Goal: Task Accomplishment & Management: Use online tool/utility

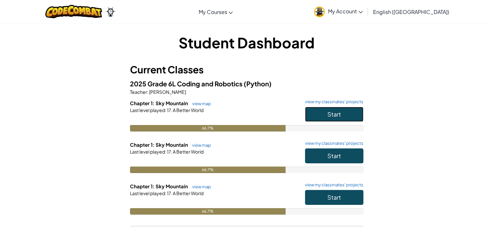
click at [340, 113] on span "Start" at bounding box center [334, 113] width 14 height 7
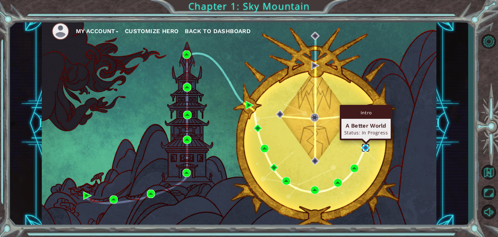
click at [365, 147] on img at bounding box center [366, 147] width 8 height 8
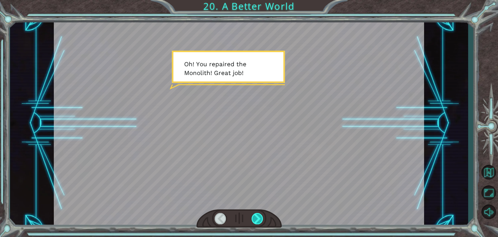
click at [259, 217] on div at bounding box center [258, 218] width 12 height 11
click at [254, 219] on div at bounding box center [258, 218] width 12 height 11
click at [254, 222] on div at bounding box center [258, 218] width 12 height 11
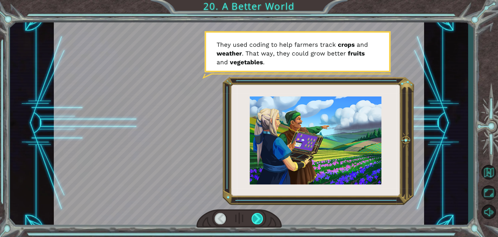
click at [258, 219] on div at bounding box center [258, 218] width 12 height 11
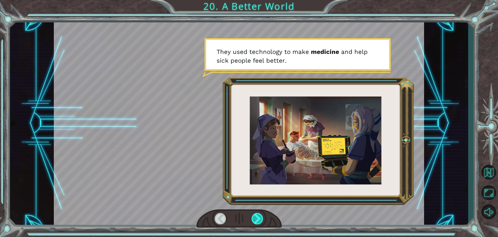
click at [258, 219] on div at bounding box center [258, 218] width 12 height 11
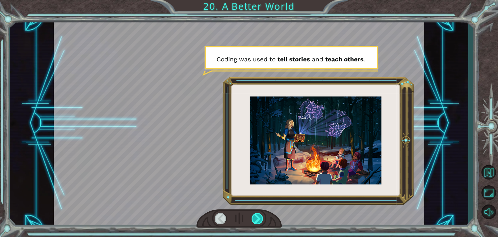
click at [258, 219] on div at bounding box center [258, 218] width 12 height 11
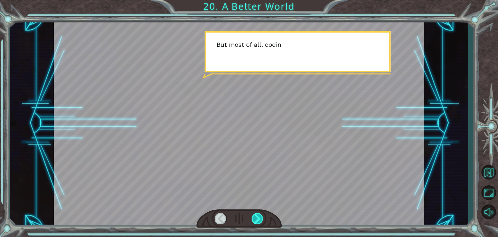
click at [258, 219] on div at bounding box center [258, 218] width 12 height 11
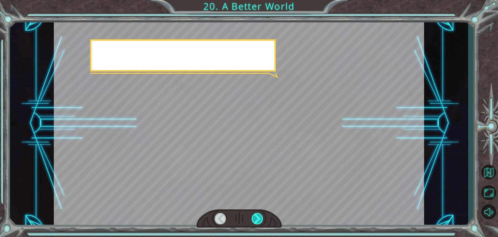
click at [258, 219] on div at bounding box center [258, 218] width 12 height 11
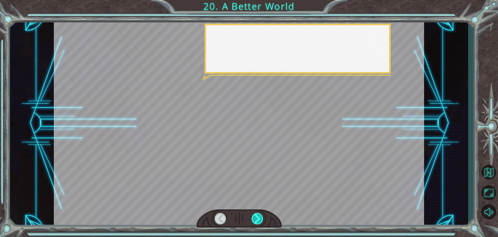
click at [258, 219] on div at bounding box center [258, 218] width 12 height 11
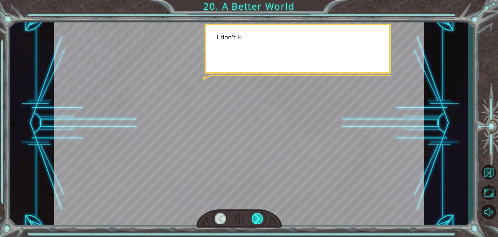
click at [258, 219] on div at bounding box center [258, 218] width 12 height 11
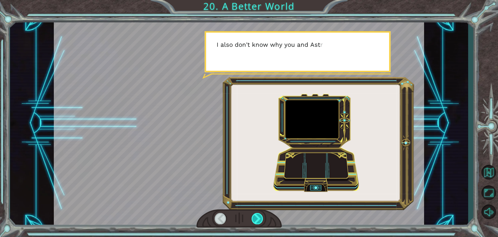
click at [257, 219] on div at bounding box center [258, 218] width 12 height 11
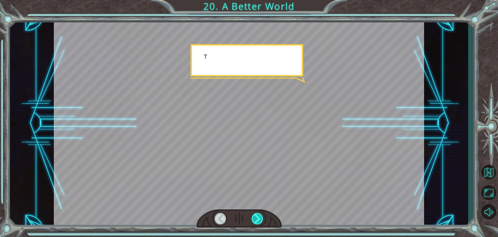
click at [257, 219] on div at bounding box center [258, 218] width 12 height 11
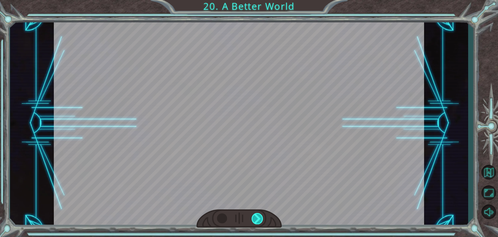
click at [257, 219] on div at bounding box center [258, 218] width 12 height 11
click at [258, 219] on div at bounding box center [258, 218] width 12 height 11
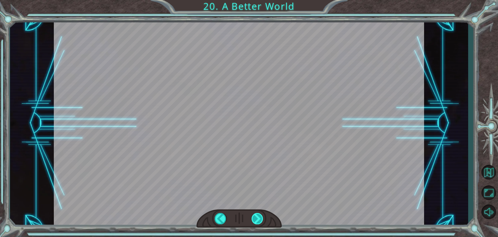
click at [258, 219] on div at bounding box center [258, 218] width 12 height 11
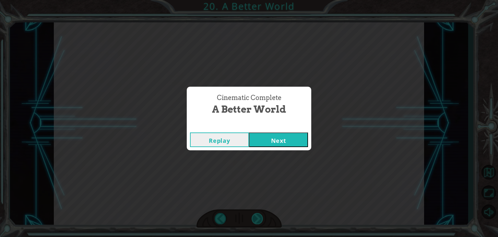
click at [258, 219] on div "Cinematic Complete A Better World Replay Next" at bounding box center [249, 118] width 498 height 237
click at [288, 137] on button "Next" at bounding box center [278, 139] width 59 height 15
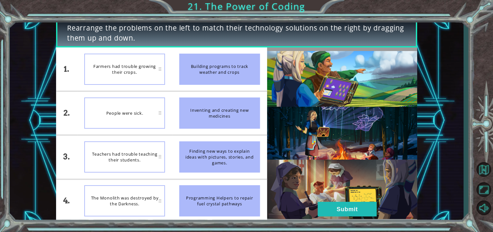
drag, startPoint x: 206, startPoint y: 69, endPoint x: 158, endPoint y: 108, distance: 61.4
click at [158, 108] on div "1. 2. 3. 4. Farmers had trouble growing their crops. People were sick. Teachers…" at bounding box center [161, 134] width 211 height 174
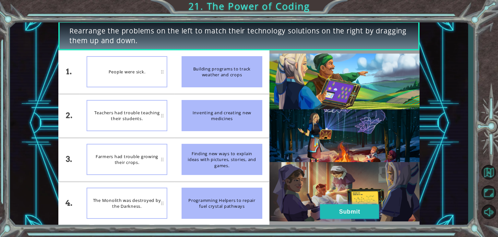
click at [327, 206] on button "Submit" at bounding box center [349, 211] width 59 height 15
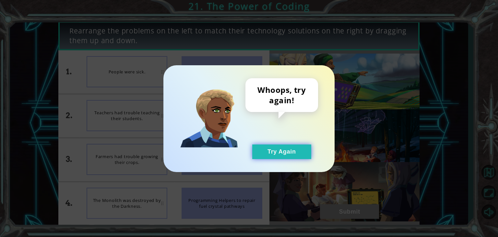
click at [300, 148] on button "Try Again" at bounding box center [281, 151] width 59 height 15
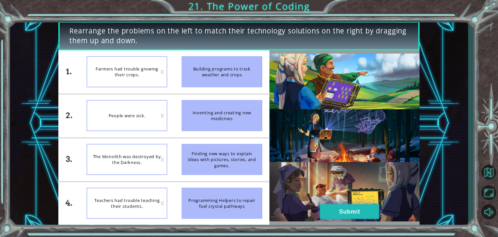
click at [350, 215] on button "Submit" at bounding box center [349, 211] width 59 height 15
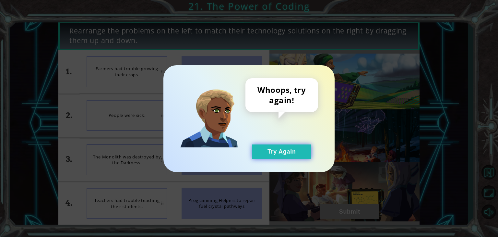
click at [303, 153] on button "Try Again" at bounding box center [281, 151] width 59 height 15
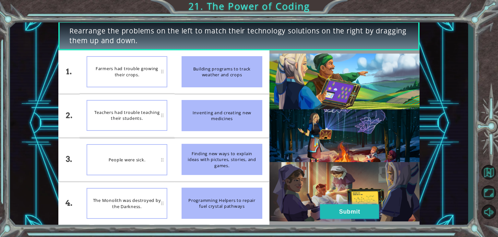
click at [330, 214] on button "Submit" at bounding box center [349, 211] width 59 height 15
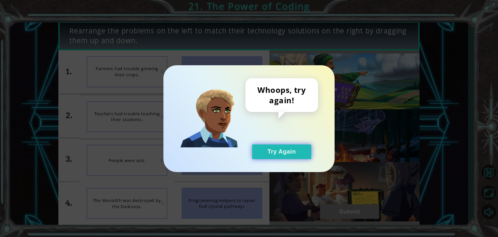
click at [294, 152] on button "Try Again" at bounding box center [281, 151] width 59 height 15
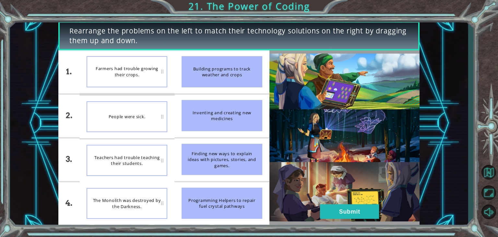
click at [161, 130] on div "People were sick." at bounding box center [127, 116] width 81 height 31
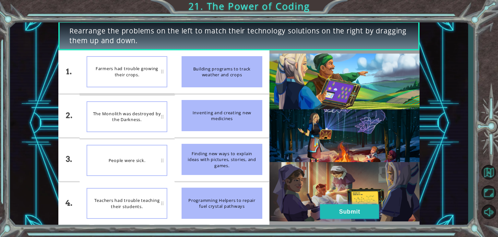
click at [349, 211] on button "Submit" at bounding box center [349, 211] width 59 height 15
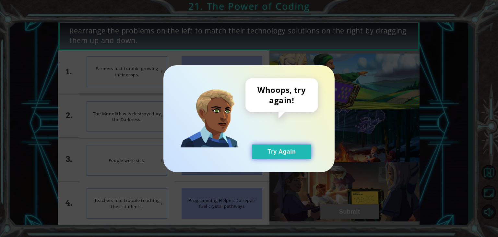
click at [285, 144] on button "Try Again" at bounding box center [281, 151] width 59 height 15
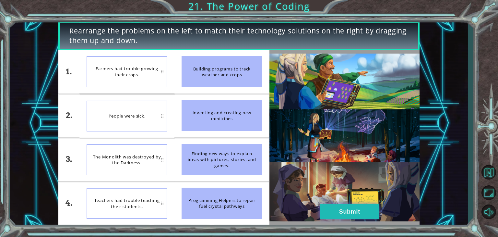
click at [336, 211] on button "Submit" at bounding box center [349, 211] width 59 height 15
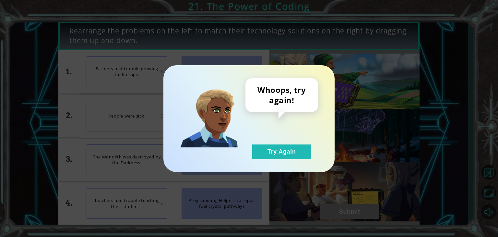
click at [291, 163] on div "Whoops, try again! Try Again" at bounding box center [248, 118] width 171 height 107
click at [286, 159] on button "Try Again" at bounding box center [281, 151] width 59 height 15
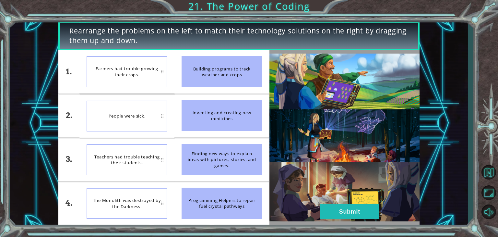
click at [160, 153] on div "Teachers had trouble teaching their students." at bounding box center [127, 159] width 81 height 31
click at [343, 208] on button "Submit" at bounding box center [349, 211] width 59 height 15
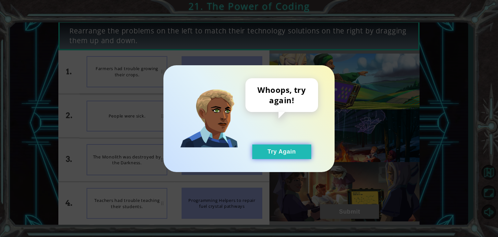
click at [303, 148] on button "Try Again" at bounding box center [281, 151] width 59 height 15
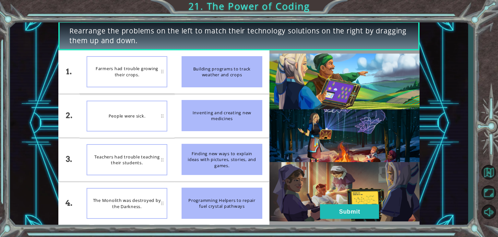
drag, startPoint x: 303, startPoint y: 148, endPoint x: 122, endPoint y: 175, distance: 183.6
click at [125, 153] on div "Teachers had trouble teaching their students." at bounding box center [127, 159] width 81 height 31
click at [362, 208] on button "Submit" at bounding box center [349, 211] width 59 height 15
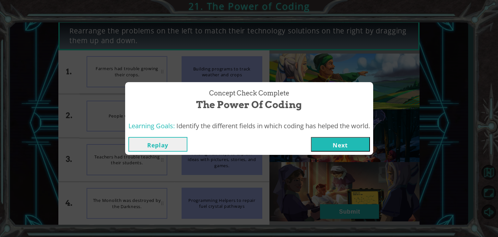
click at [364, 147] on button "Next" at bounding box center [340, 144] width 59 height 15
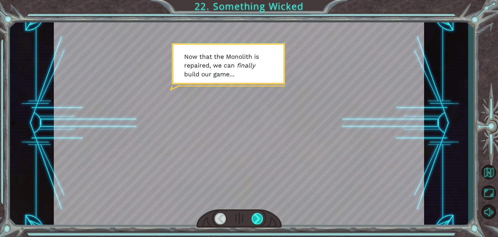
click at [259, 219] on div at bounding box center [258, 218] width 12 height 11
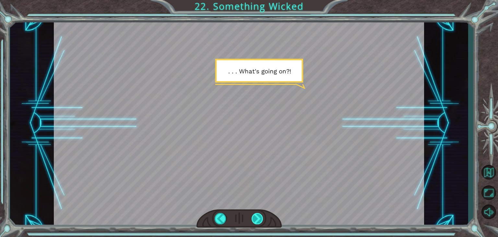
click at [259, 219] on div at bounding box center [258, 218] width 12 height 11
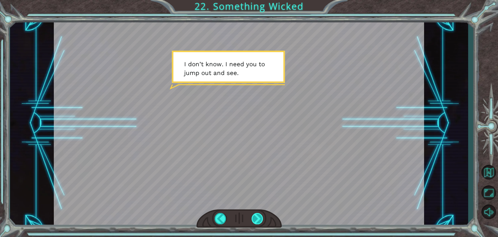
click at [260, 218] on div at bounding box center [258, 218] width 12 height 11
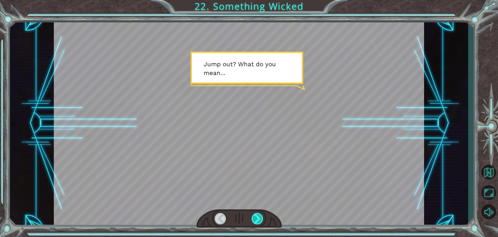
click at [261, 218] on div at bounding box center [258, 218] width 12 height 11
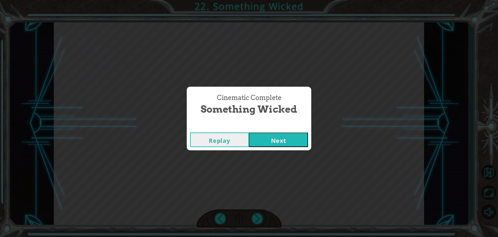
click at [284, 140] on button "Next" at bounding box center [278, 139] width 59 height 15
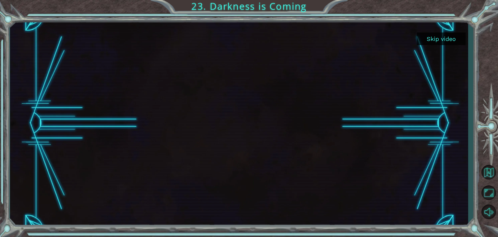
click at [436, 35] on button "Skip video" at bounding box center [441, 38] width 49 height 13
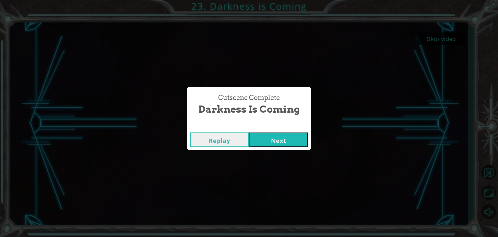
click at [299, 141] on button "Next" at bounding box center [278, 139] width 59 height 15
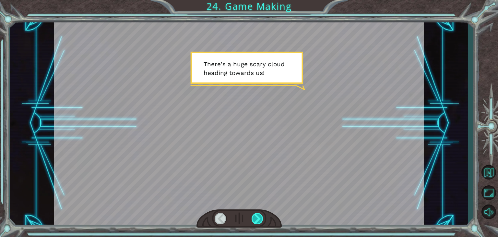
click at [256, 217] on div at bounding box center [258, 218] width 12 height 11
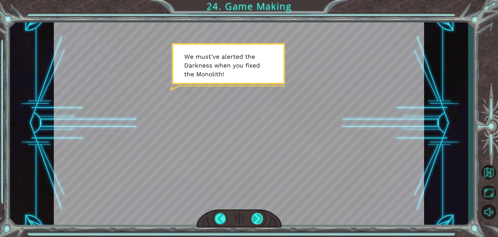
click at [256, 217] on div at bounding box center [258, 218] width 12 height 11
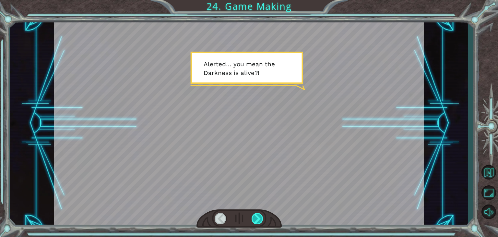
click at [256, 217] on div at bounding box center [258, 218] width 12 height 11
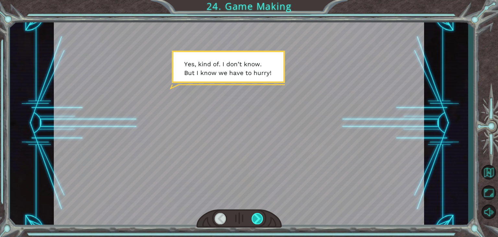
click at [256, 217] on div at bounding box center [258, 218] width 12 height 11
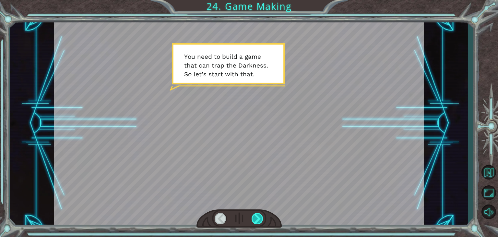
click at [256, 217] on div at bounding box center [258, 218] width 12 height 11
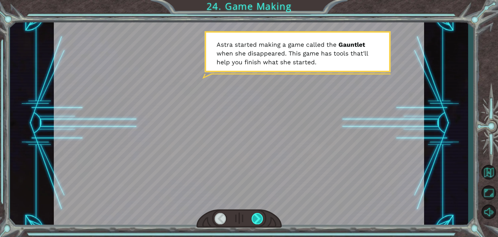
click at [256, 217] on div at bounding box center [258, 218] width 12 height 11
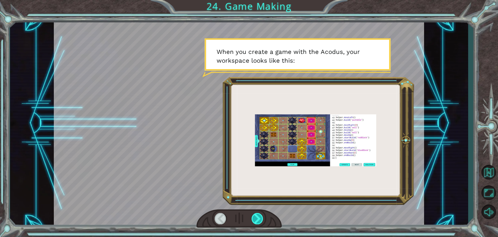
click at [256, 217] on div at bounding box center [258, 218] width 12 height 11
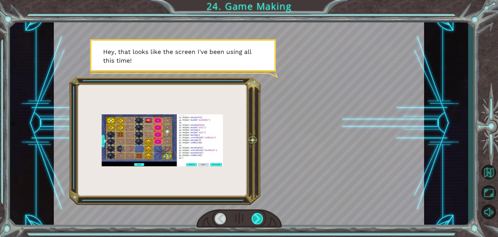
click at [256, 217] on div at bounding box center [258, 218] width 12 height 11
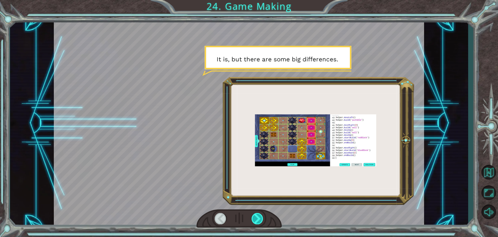
click at [256, 217] on div at bounding box center [258, 218] width 12 height 11
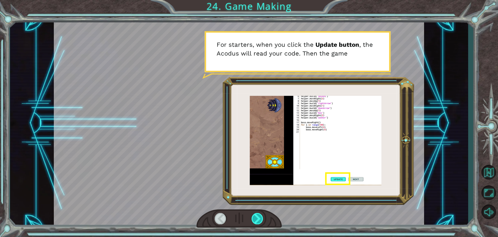
click at [256, 217] on div at bounding box center [258, 218] width 12 height 11
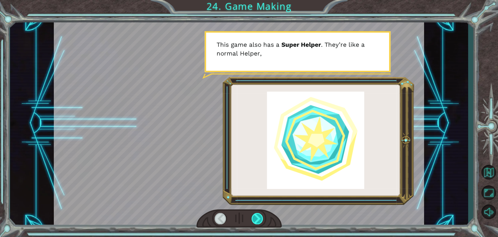
click at [256, 217] on div at bounding box center [258, 218] width 12 height 11
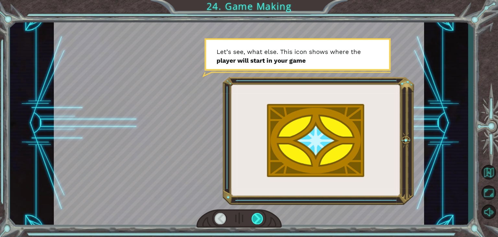
click at [256, 217] on div at bounding box center [258, 218] width 12 height 11
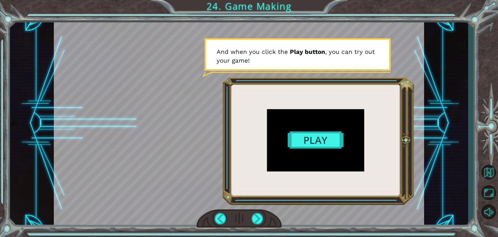
click at [314, 136] on div at bounding box center [239, 123] width 370 height 208
click at [263, 215] on div at bounding box center [258, 218] width 12 height 11
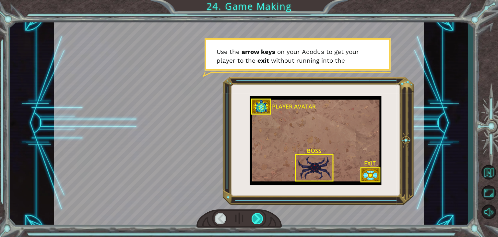
click at [256, 221] on div at bounding box center [258, 218] width 12 height 11
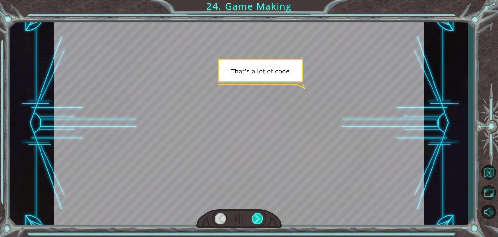
click at [257, 218] on div at bounding box center [258, 218] width 12 height 11
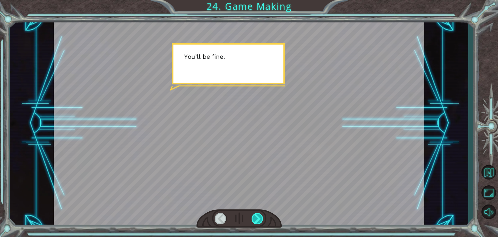
click at [256, 218] on div at bounding box center [258, 218] width 12 height 11
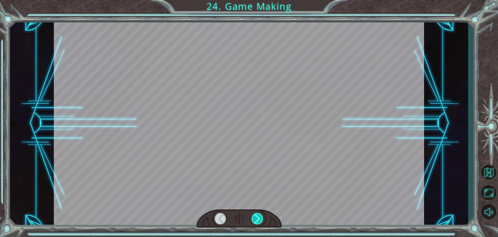
click at [256, 218] on div at bounding box center [258, 218] width 12 height 11
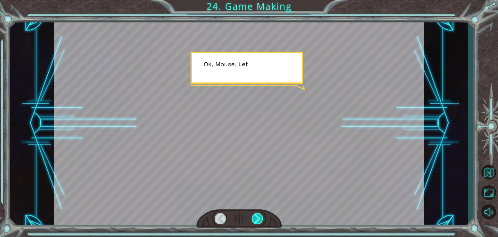
click at [256, 218] on div at bounding box center [258, 218] width 12 height 11
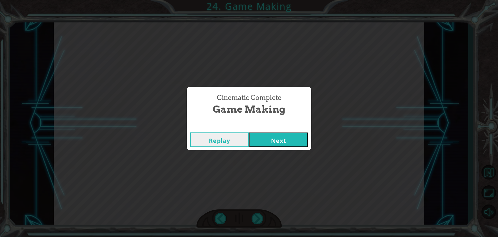
click at [269, 144] on button "Next" at bounding box center [278, 139] width 59 height 15
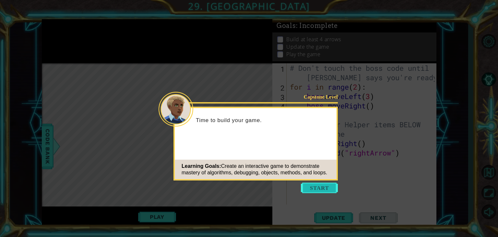
click at [327, 186] on button "Start" at bounding box center [319, 188] width 37 height 10
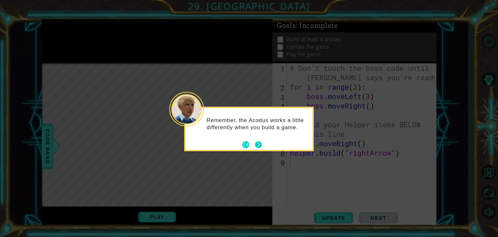
click at [257, 147] on button "Next" at bounding box center [258, 144] width 7 height 7
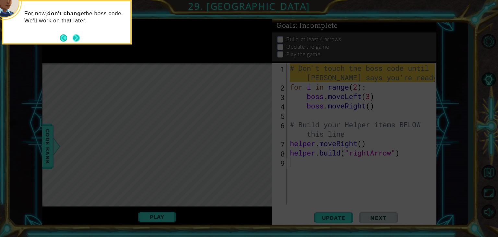
click at [77, 37] on button "Next" at bounding box center [75, 37] width 7 height 7
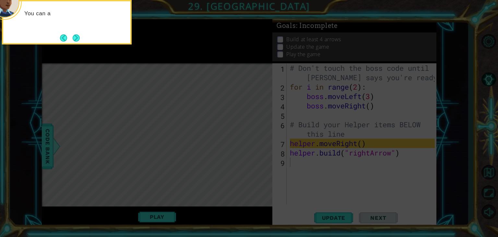
click at [77, 37] on button "Next" at bounding box center [76, 38] width 8 height 8
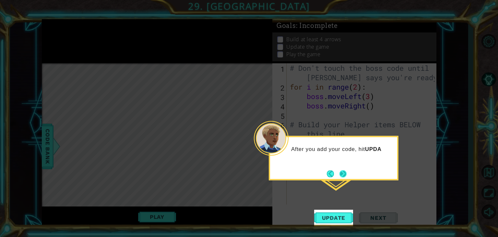
click at [345, 170] on button "Next" at bounding box center [342, 173] width 7 height 7
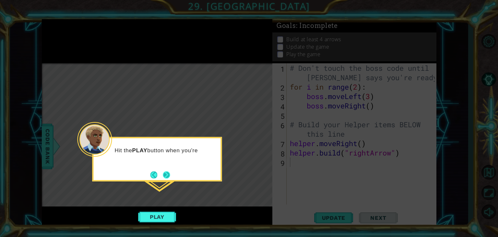
click at [166, 174] on button "Next" at bounding box center [166, 174] width 7 height 7
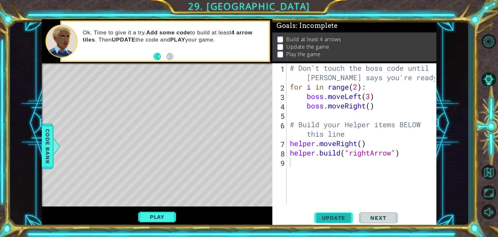
click at [339, 216] on span "Update" at bounding box center [333, 217] width 37 height 6
click at [382, 218] on span "Next" at bounding box center [378, 217] width 29 height 6
click at [326, 224] on button "Update" at bounding box center [333, 217] width 39 height 17
click at [331, 216] on span "Update" at bounding box center [333, 217] width 37 height 6
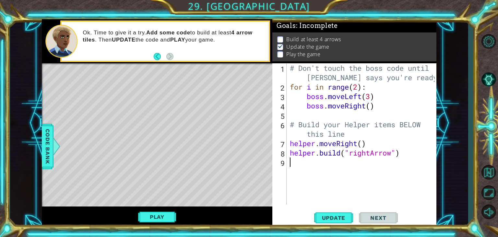
click at [384, 215] on span "Next" at bounding box center [378, 217] width 29 height 6
click at [167, 213] on button "Play" at bounding box center [157, 216] width 38 height 12
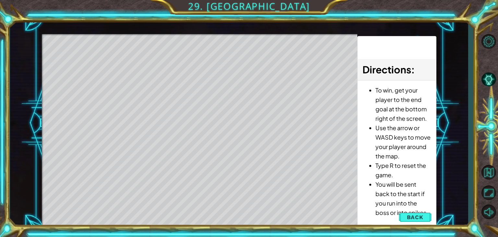
click at [76, 56] on div "Level Map" at bounding box center [192, 129] width 300 height 191
click at [109, 61] on div "Level Map" at bounding box center [192, 129] width 300 height 191
click at [414, 217] on span "Back" at bounding box center [415, 217] width 17 height 6
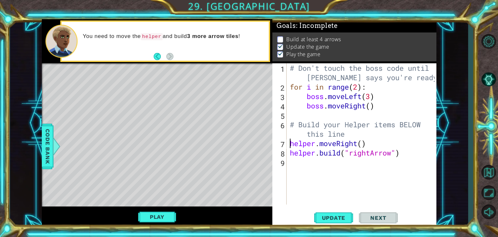
click at [291, 144] on div "# Don't touch the boss code until [PERSON_NAME] says you're ready! for i in ran…" at bounding box center [363, 147] width 149 height 169
click at [287, 152] on div "helper.moveRight() 1 2 3 4 5 6 7 8 9 # Don't touch the boss code until [PERSON_…" at bounding box center [353, 133] width 162 height 141
click at [289, 152] on div "# Don't touch the boss code until [PERSON_NAME] says you're ready! for i in ran…" at bounding box center [363, 147] width 149 height 169
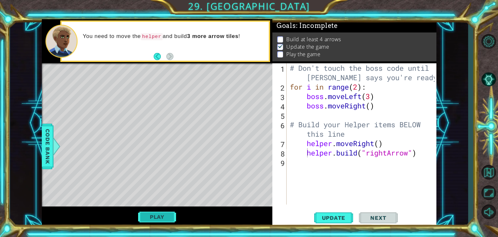
click at [149, 219] on button "Play" at bounding box center [157, 216] width 38 height 12
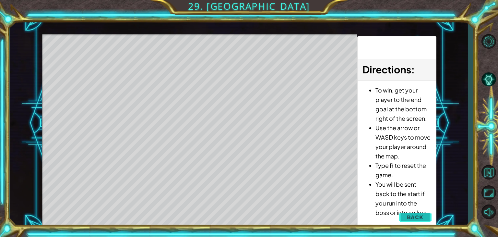
click at [420, 216] on span "Back" at bounding box center [415, 217] width 17 height 6
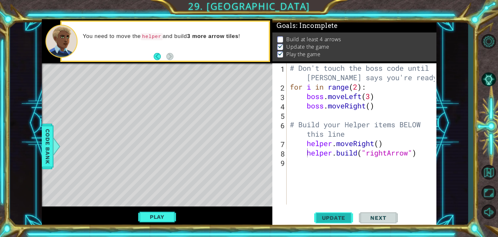
click at [331, 218] on span "Update" at bounding box center [333, 217] width 37 height 6
click at [161, 220] on button "Play" at bounding box center [157, 216] width 38 height 12
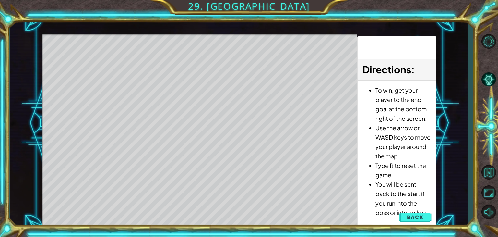
click at [84, 89] on div "Level Map" at bounding box center [192, 129] width 300 height 191
click at [421, 214] on span "Back" at bounding box center [415, 217] width 17 height 6
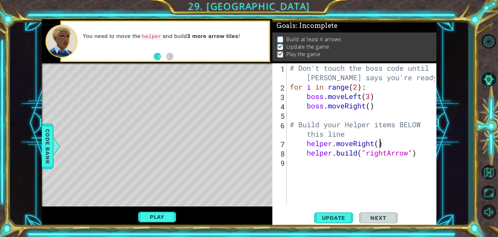
click at [382, 146] on div "# Don't touch the boss code until [PERSON_NAME] says you're ready! for i in ran…" at bounding box center [363, 147] width 149 height 169
click at [321, 218] on span "Update" at bounding box center [333, 217] width 37 height 6
click at [162, 216] on button "Play" at bounding box center [157, 216] width 38 height 12
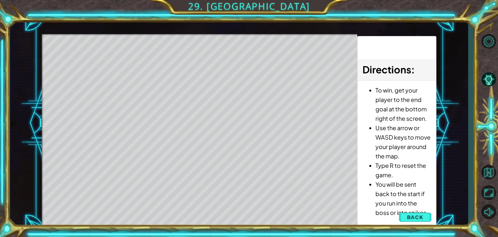
click at [132, 69] on div "Level Map" at bounding box center [192, 129] width 300 height 191
click at [237, 66] on div "Level Map" at bounding box center [192, 129] width 300 height 191
click at [419, 212] on button "Back" at bounding box center [415, 216] width 33 height 13
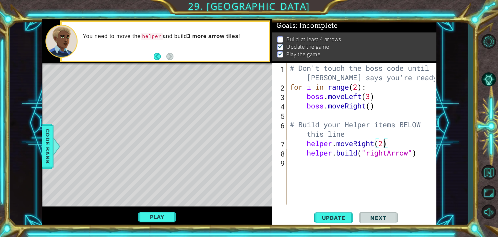
click at [384, 146] on div "# Don't touch the boss code until [PERSON_NAME] says you're ready! for i in ran…" at bounding box center [363, 147] width 149 height 169
type textarea "helper.moveRight(1)"
click at [336, 218] on span "Update" at bounding box center [333, 217] width 37 height 6
click at [157, 85] on div "Level Map" at bounding box center [192, 158] width 300 height 191
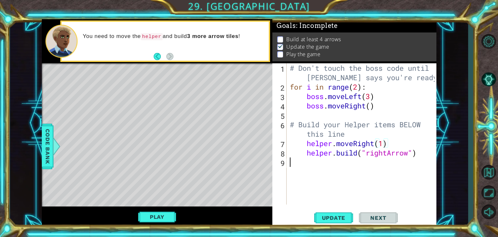
click at [315, 164] on div "# Don't touch the boss code until [PERSON_NAME] says you're ready! for i in ran…" at bounding box center [363, 147] width 149 height 169
click at [311, 161] on div "# Don't touch the boss code until [PERSON_NAME] says you're ready! for i in ran…" at bounding box center [363, 147] width 149 height 169
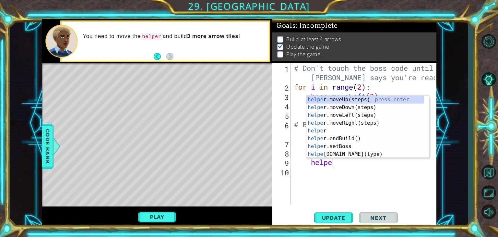
type textarea "helper"
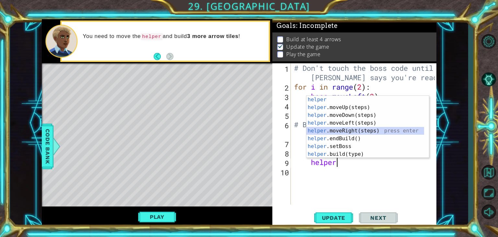
click at [352, 130] on div "helper press enter helper .moveUp(steps) press enter helper .moveDown(steps) pr…" at bounding box center [365, 135] width 118 height 78
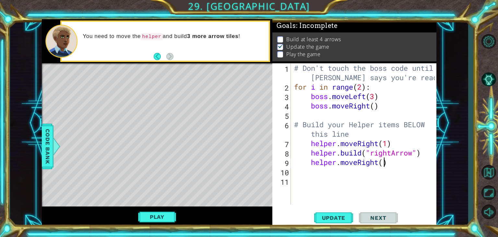
click at [383, 162] on div "# Don't touch the boss code until [PERSON_NAME] says you're ready! for i in ran…" at bounding box center [366, 147] width 146 height 169
type textarea "helper.moveRight(1)"
click at [311, 171] on div "# Don't touch the boss code until [PERSON_NAME] says you're ready! for i in ran…" at bounding box center [366, 147] width 146 height 169
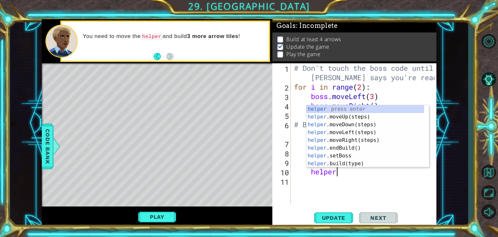
scroll to position [0, 1]
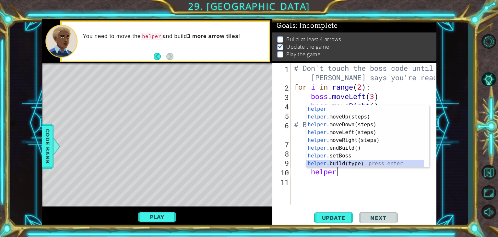
click at [351, 160] on div "helper press enter helper .moveUp(steps) press enter helper .moveDown(steps) pr…" at bounding box center [365, 144] width 118 height 78
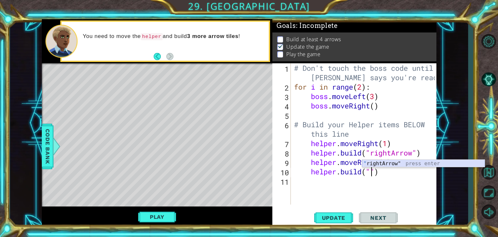
click at [394, 164] on div "" rightArrow" press enter" at bounding box center [423, 171] width 123 height 23
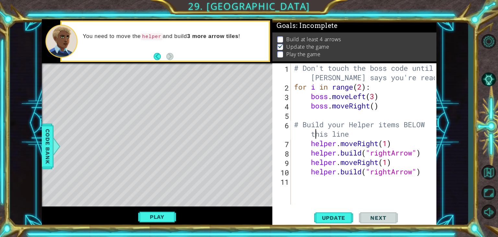
click at [317, 137] on div "# Don't touch the boss code until [PERSON_NAME] says you're ready! for i in ran…" at bounding box center [366, 147] width 146 height 169
type textarea "# Build your Helper items BELOW this line"
click at [296, 138] on div "# Don't touch the boss code until [PERSON_NAME] says you're ready! for i in ran…" at bounding box center [366, 147] width 146 height 169
click at [303, 120] on div "# Don't touch the boss code until [PERSON_NAME] says you're ready! for i in ran…" at bounding box center [366, 147] width 146 height 169
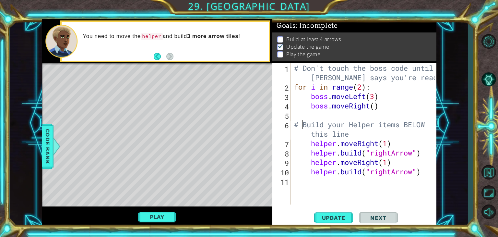
click at [304, 125] on div "# Don't touch the boss code until [PERSON_NAME] says you're ready! for i in ran…" at bounding box center [366, 147] width 146 height 169
click at [351, 136] on div "# Don't touch the boss code until [PERSON_NAME] says you're ready! for i in ran…" at bounding box center [366, 147] width 146 height 169
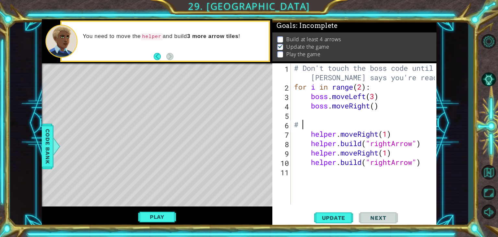
scroll to position [0, 0]
type textarea "#"
click at [357, 126] on div "# Don't touch the boss code until [PERSON_NAME] says you're ready! for i in ran…" at bounding box center [366, 147] width 146 height 169
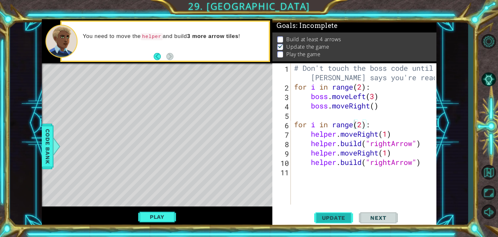
click at [331, 220] on span "Update" at bounding box center [333, 217] width 37 height 6
drag, startPoint x: 279, startPoint y: 221, endPoint x: 157, endPoint y: 216, distance: 122.3
click at [157, 216] on div "1 ההההההההההההההההההההההההההההההההההההההההההההההההההההההההההההההההההההההההההההה…" at bounding box center [239, 123] width 395 height 208
click at [157, 214] on button "Play" at bounding box center [157, 216] width 38 height 12
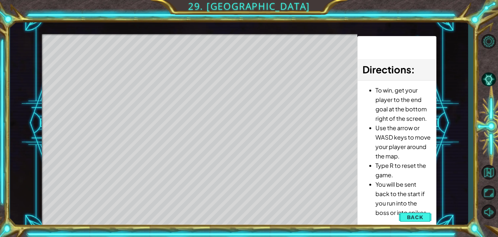
click at [83, 72] on div "Level Map" at bounding box center [192, 129] width 300 height 191
click at [417, 219] on span "Back" at bounding box center [415, 217] width 17 height 6
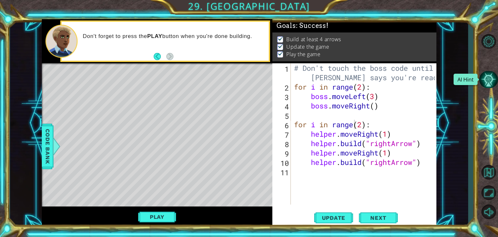
click at [492, 80] on button "AI Hint" at bounding box center [488, 79] width 19 height 17
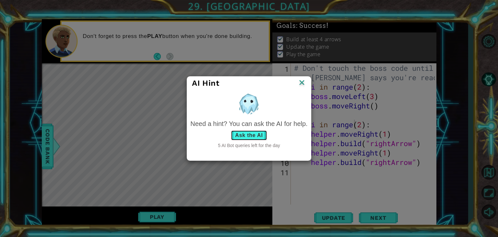
click at [251, 133] on button "Ask the AI" at bounding box center [249, 135] width 36 height 10
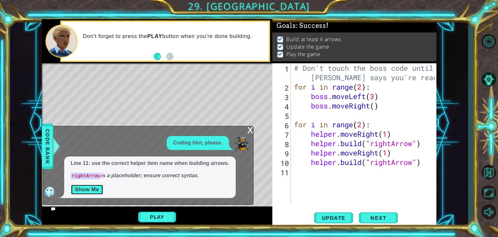
click at [87, 186] on button "Show Me" at bounding box center [87, 189] width 33 height 10
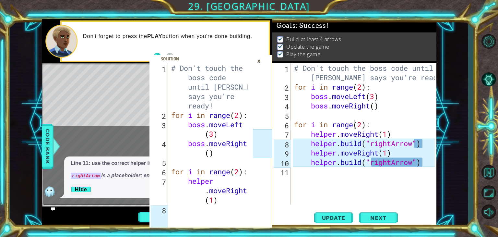
click at [427, 161] on div "# Don't touch the boss code until [PERSON_NAME] says you're ready! for i in ran…" at bounding box center [366, 147] width 146 height 169
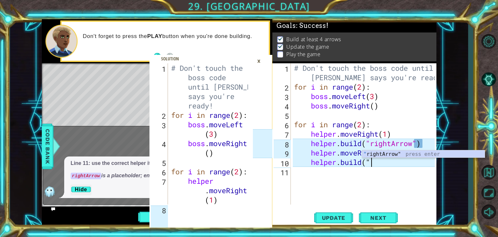
scroll to position [0, 1]
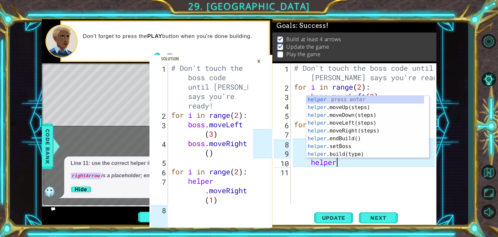
type textarea "h"
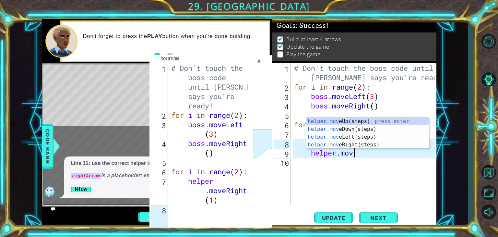
type textarea "h"
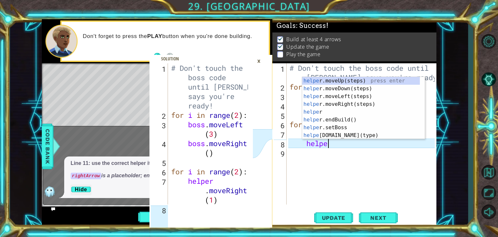
type textarea "h"
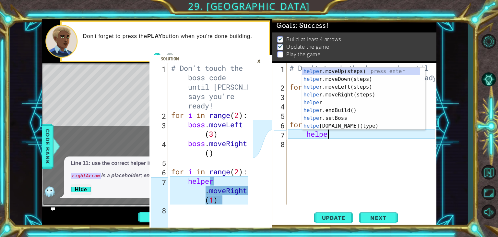
type textarea "h"
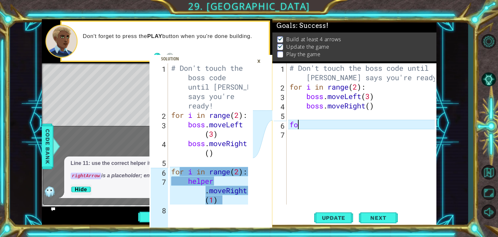
type textarea "f"
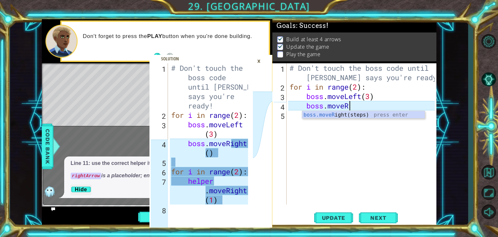
type textarea "b"
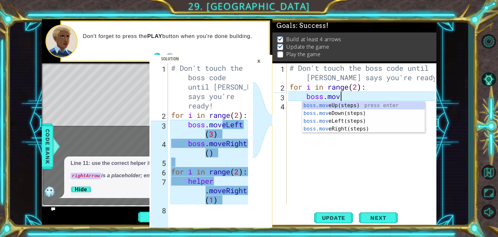
type textarea "b"
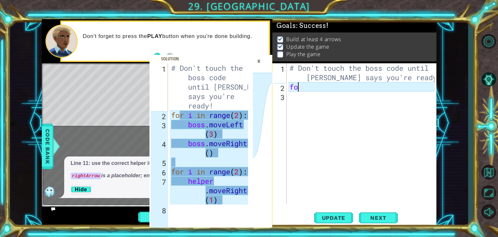
type textarea "f"
type textarea "for i in range(2):"
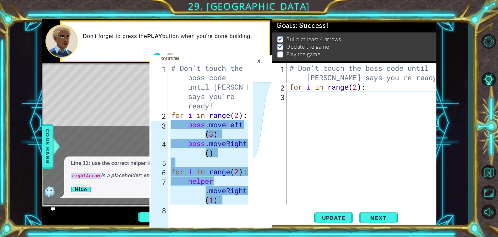
click at [309, 96] on div "# Don't touch the boss code until [PERSON_NAME] says you're ready! for i in ran…" at bounding box center [363, 147] width 150 height 169
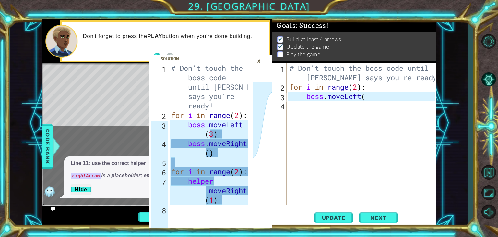
scroll to position [0, 3]
type textarea "boss.moveLeft(3)"
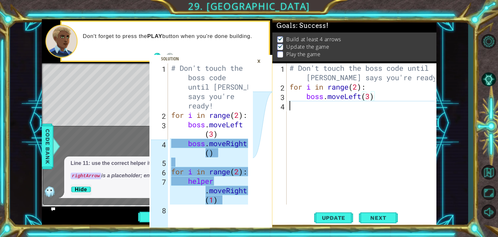
click at [306, 107] on div "# Don't touch the boss code until [PERSON_NAME] says you're ready! for i in ran…" at bounding box center [363, 147] width 150 height 169
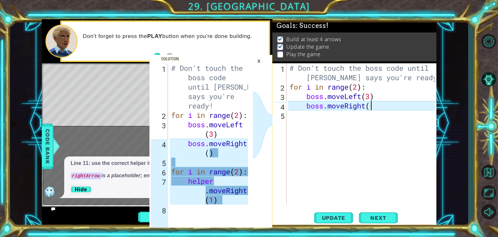
type textarea "boss.moveRight()"
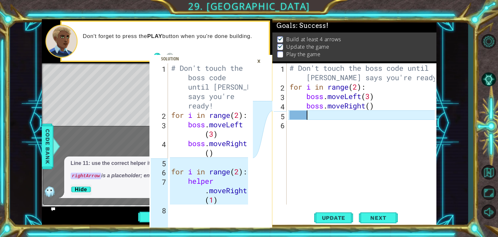
scroll to position [0, 0]
click at [300, 118] on div "# Don't touch the boss code until [PERSON_NAME] says you're ready! for i in ran…" at bounding box center [363, 147] width 150 height 169
click at [289, 114] on div "# Don't touch the boss code until [PERSON_NAME] says you're ready! for i in ran…" at bounding box center [363, 147] width 150 height 169
click at [291, 126] on div "# Don't touch the boss code until [PERSON_NAME] says you're ready! for i in ran…" at bounding box center [363, 147] width 150 height 169
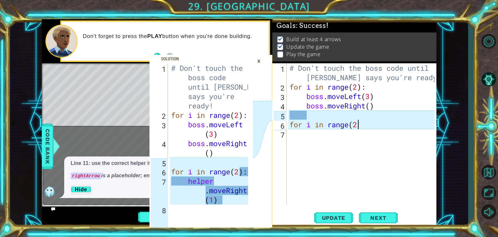
scroll to position [0, 3]
type textarea "for i in range(2):"
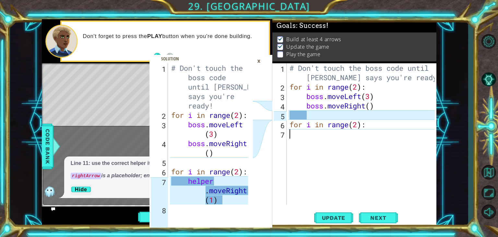
click at [297, 136] on div "# Don't touch the boss code until [PERSON_NAME] says you're ready! for i in ran…" at bounding box center [363, 147] width 150 height 169
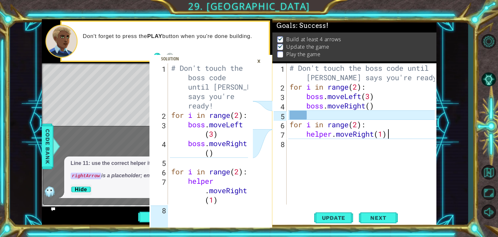
scroll to position [0, 4]
type textarea "helper.moveRight(1)"
click at [338, 216] on span "Update" at bounding box center [333, 217] width 37 height 6
drag, startPoint x: 253, startPoint y: 190, endPoint x: 249, endPoint y: 153, distance: 36.6
click at [249, 153] on div "1 2 3 4 5 6 7 8 # Don't touch the boss code until [PERSON_NAME] says you're rea…" at bounding box center [210, 145] width 123 height 164
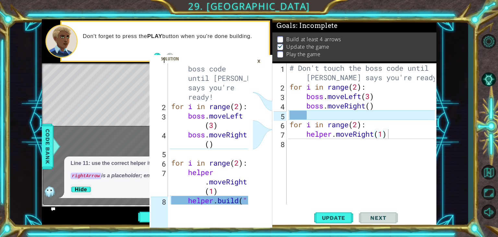
scroll to position [13, 0]
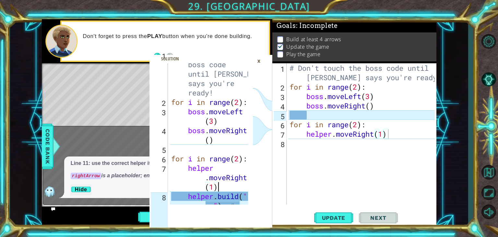
drag, startPoint x: 237, startPoint y: 184, endPoint x: 239, endPoint y: 195, distance: 10.9
click at [239, 195] on div "# Don't touch the boss code until [PERSON_NAME] says you're ready! for i in ran…" at bounding box center [210, 172] width 81 height 244
type textarea "helper.moveRight(1) [DOMAIN_NAME]("->") # Correcting the rightArrow to ->"
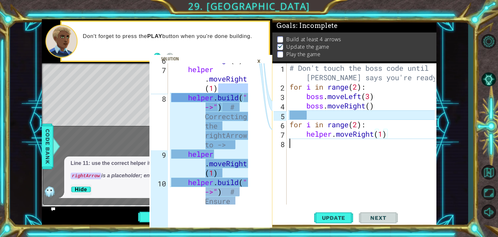
scroll to position [0, 0]
click at [297, 145] on div "# Don't touch the boss code until [PERSON_NAME] says you're ready! for i in ran…" at bounding box center [363, 147] width 150 height 169
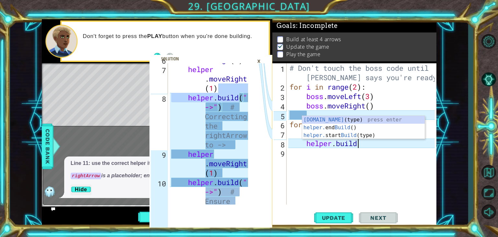
scroll to position [0, 3]
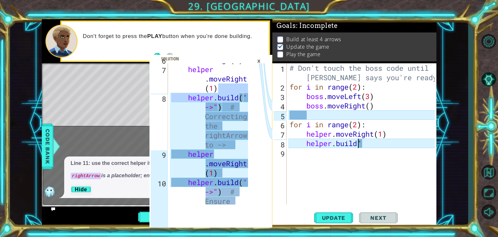
click at [358, 143] on div "# Don't touch the boss code until [PERSON_NAME] says you're ready! for i in ran…" at bounding box center [363, 147] width 150 height 169
click at [373, 144] on div "# Don't touch the boss code until [PERSON_NAME] says you're ready! for i in ran…" at bounding box center [363, 147] width 150 height 169
type textarea "[DOMAIN_NAME]("-"
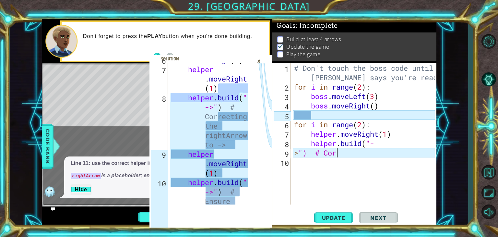
scroll to position [0, 2]
click at [312, 153] on div "# Don't touch the boss code until [PERSON_NAME] says you're ready! for i in ran…" at bounding box center [366, 147] width 146 height 169
click at [308, 151] on div "# Don't touch the boss code until [PERSON_NAME] says you're ready! for i in ran…" at bounding box center [366, 147] width 146 height 169
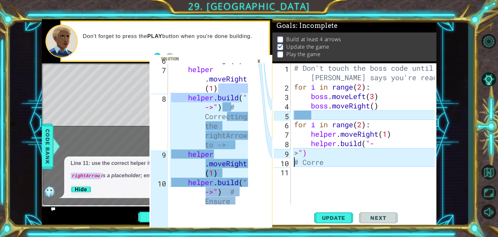
click at [326, 163] on div "# Don't touch the boss code until [PERSON_NAME] says you're ready! for i in ran…" at bounding box center [366, 147] width 146 height 169
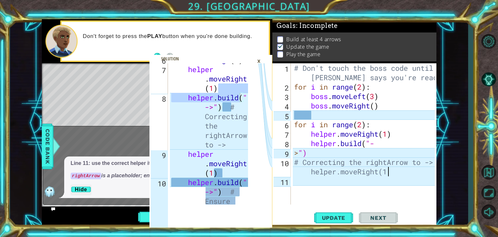
scroll to position [0, 10]
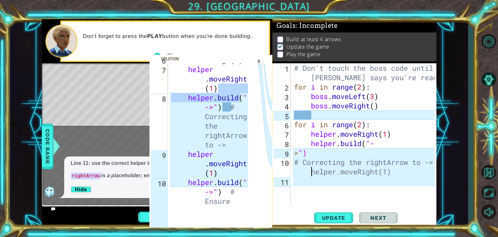
click at [310, 174] on div "# Don't touch the boss code until [PERSON_NAME] says you're ready! for i in ran…" at bounding box center [366, 147] width 146 height 169
click at [309, 142] on div "# Don't touch the boss code until [PERSON_NAME] says you're ready! for i in ran…" at bounding box center [366, 147] width 146 height 169
click at [312, 169] on div "# Don't touch the boss code until [PERSON_NAME] says you're ready! for i in ran…" at bounding box center [366, 147] width 146 height 169
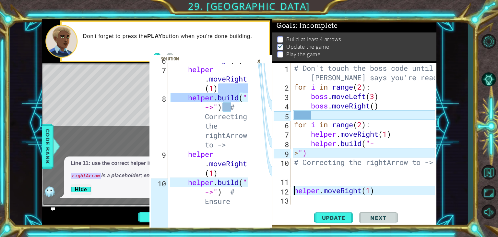
type textarea "helper.moveRight(1)"
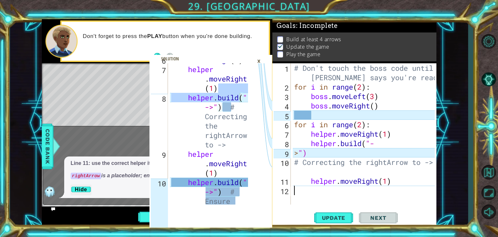
click at [309, 190] on div "# Don't touch the boss code until [PERSON_NAME] says you're ready! for i in ran…" at bounding box center [366, 147] width 146 height 169
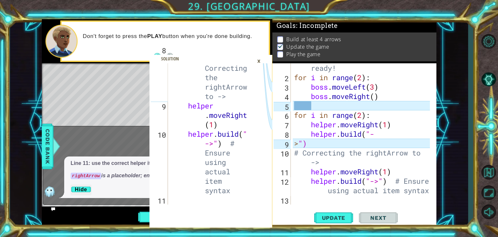
scroll to position [160, 0]
click at [335, 216] on span "Update" at bounding box center [333, 217] width 37 height 6
click at [380, 136] on div "# Don't touch the boss code until [PERSON_NAME] says you're ready! for i in ran…" at bounding box center [363, 133] width 140 height 179
click at [311, 146] on div "# Don't touch the boss code until [PERSON_NAME] says you're ready! for i in ran…" at bounding box center [363, 133] width 140 height 179
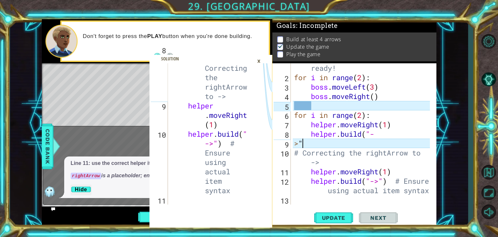
scroll to position [0, 0]
type textarea ">"
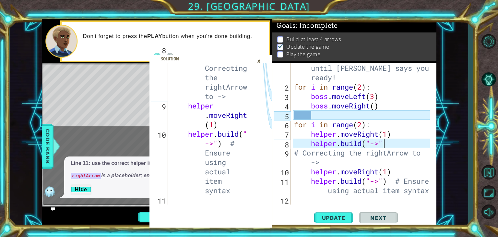
scroll to position [0, 4]
click at [339, 218] on span "Update" at bounding box center [333, 217] width 37 height 6
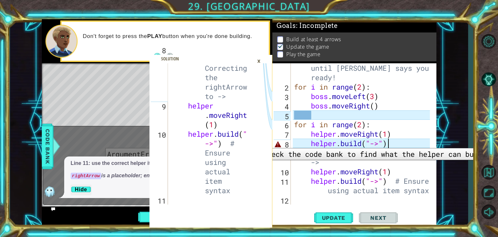
click at [277, 143] on div "8" at bounding box center [282, 143] width 17 height 9
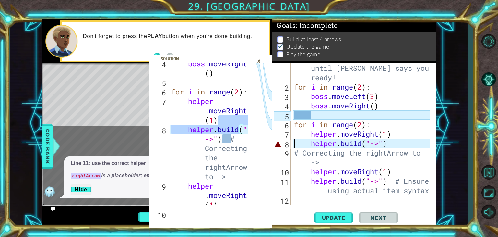
scroll to position [79, 0]
click at [292, 150] on div "[DOMAIN_NAME]("->") 1 2 3 4 5 6 7 8 9 10 11 12 # Don't touch the boss code unti…" at bounding box center [353, 133] width 162 height 141
click at [291, 153] on div "9" at bounding box center [282, 158] width 17 height 19
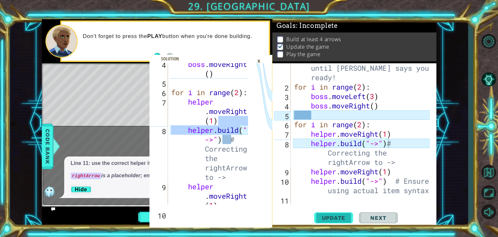
click at [339, 214] on span "Update" at bounding box center [333, 217] width 37 height 6
click at [374, 152] on div "# Don't touch the boss code until [PERSON_NAME] says you're ready! for i in ran…" at bounding box center [363, 143] width 140 height 179
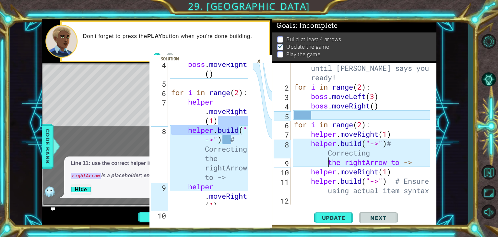
click at [389, 162] on div "# Don't touch the boss code until [PERSON_NAME] says you're ready! for i in ran…" at bounding box center [363, 143] width 140 height 179
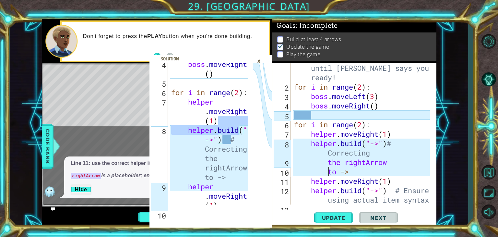
scroll to position [0, 2]
click at [259, 56] on div "×" at bounding box center [259, 60] width 10 height 11
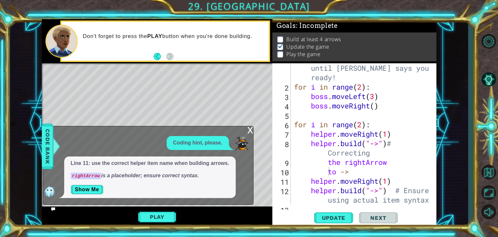
drag, startPoint x: 128, startPoint y: 182, endPoint x: 145, endPoint y: 159, distance: 29.0
click at [145, 159] on div "Line 11: use the correct helper item name when building arrows. rightArrow is a…" at bounding box center [150, 177] width 172 height 42
click at [147, 214] on button "Play" at bounding box center [157, 216] width 38 height 12
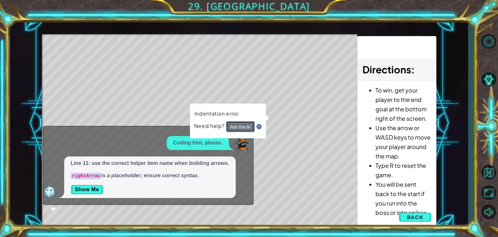
click at [236, 129] on button "Ask the AI" at bounding box center [240, 126] width 29 height 11
click at [250, 121] on button "Ask the AI" at bounding box center [240, 126] width 29 height 11
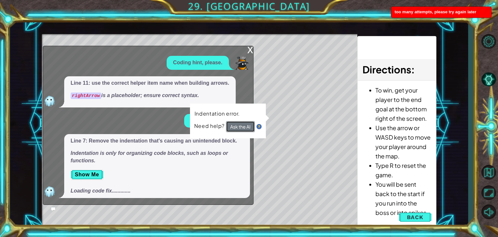
scroll to position [66, 0]
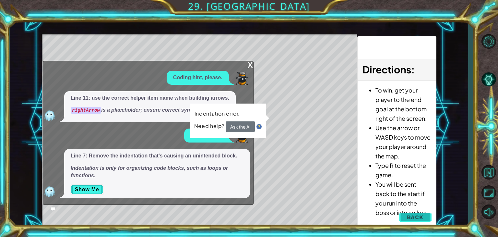
click at [422, 217] on span "Back" at bounding box center [415, 217] width 17 height 6
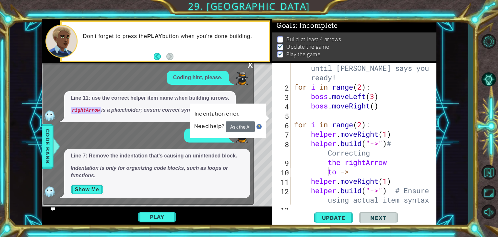
drag, startPoint x: 422, startPoint y: 217, endPoint x: 88, endPoint y: 186, distance: 334.8
click at [88, 186] on div "helper.moveRight(1) [DOMAIN_NAME]("->") # Correcting the rightArrow to -> 3 4 5…" at bounding box center [239, 123] width 395 height 208
click at [88, 186] on button "Show Me" at bounding box center [87, 189] width 33 height 10
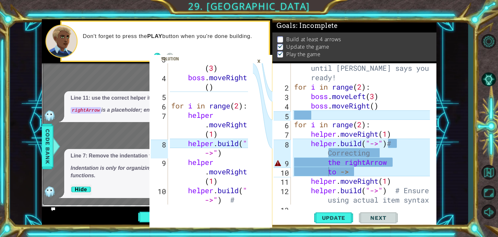
click at [258, 59] on div "×" at bounding box center [259, 60] width 10 height 11
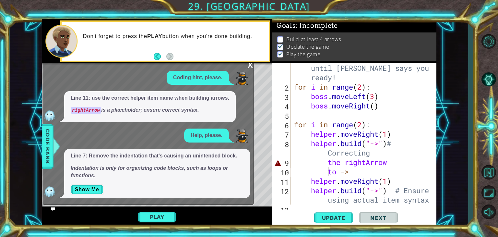
click at [250, 64] on div "x" at bounding box center [250, 64] width 6 height 6
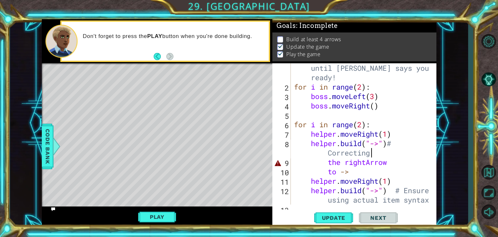
click at [373, 152] on div "# Don't touch the boss code until [PERSON_NAME] says you're ready! for i in ran…" at bounding box center [363, 143] width 140 height 179
click at [327, 165] on div "# Don't touch the boss code until [PERSON_NAME] says you're ready! for i in ran…" at bounding box center [363, 143] width 140 height 179
click at [329, 174] on div "# Don't touch the boss code until [PERSON_NAME] says you're ready! for i in ran…" at bounding box center [363, 143] width 140 height 179
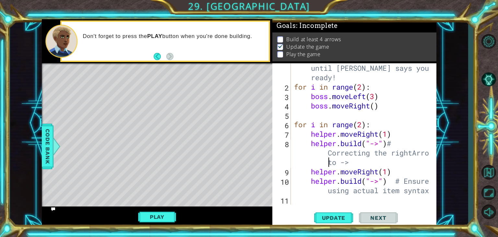
click at [354, 163] on div "# Don't touch the boss code until [PERSON_NAME] says you're ready! for i in ran…" at bounding box center [363, 143] width 140 height 179
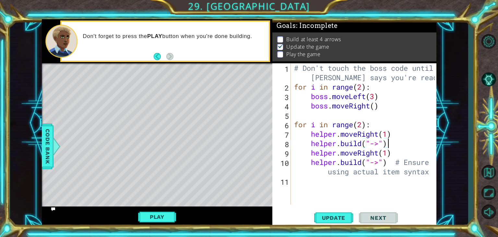
click at [382, 141] on div "# Don't touch the boss code until [PERSON_NAME] says you're ready! for i in ran…" at bounding box center [365, 147] width 145 height 169
click at [430, 172] on div "# Don't touch the boss code until [PERSON_NAME] says you're ready! for i in ran…" at bounding box center [365, 147] width 145 height 169
click at [379, 145] on div "# Don't touch the boss code until [PERSON_NAME] says you're ready! for i in ran…" at bounding box center [365, 147] width 145 height 169
click at [335, 218] on span "Update" at bounding box center [333, 217] width 37 height 6
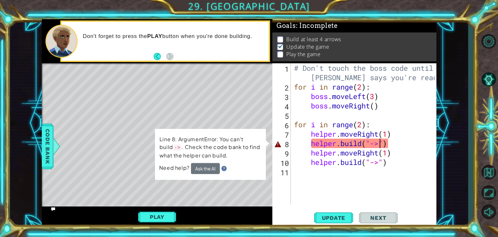
click at [53, 207] on icon at bounding box center [53, 209] width 5 height 5
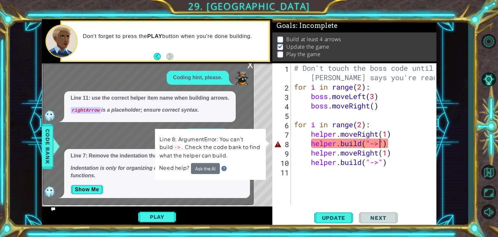
click at [381, 145] on div "# Don't touch the boss code until [PERSON_NAME] says you're ready! for i in ran…" at bounding box center [365, 147] width 145 height 169
click at [383, 143] on div "# Don't touch the boss code until [PERSON_NAME] says you're ready! for i in ran…" at bounding box center [365, 147] width 145 height 169
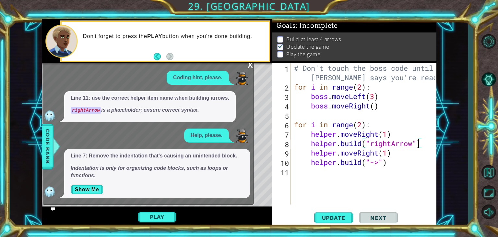
scroll to position [0, 5]
click at [381, 162] on div "# Don't touch the boss code until [PERSON_NAME] says you're ready! for i in ran…" at bounding box center [365, 147] width 145 height 169
type textarea "[DOMAIN_NAME]("rightArrow")"
click at [332, 215] on span "Update" at bounding box center [333, 217] width 37 height 6
click at [250, 63] on div "Don't forget to press the PLAY button when you're done building." at bounding box center [157, 41] width 231 height 44
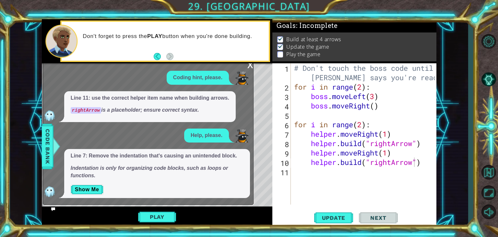
click at [248, 66] on div "x" at bounding box center [250, 64] width 6 height 6
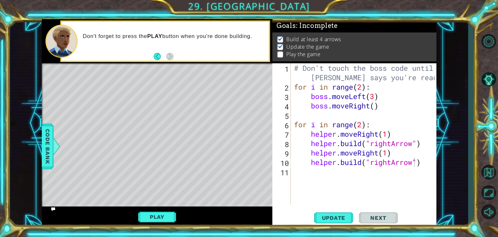
click at [384, 218] on span "Next" at bounding box center [378, 218] width 29 height 6
click at [168, 216] on button "Play" at bounding box center [157, 216] width 38 height 12
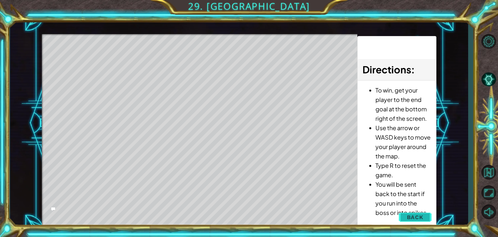
click at [416, 216] on span "Back" at bounding box center [415, 217] width 17 height 6
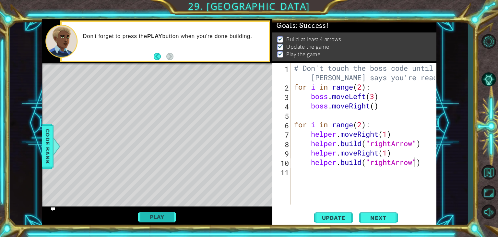
click at [161, 216] on button "Play" at bounding box center [157, 216] width 38 height 12
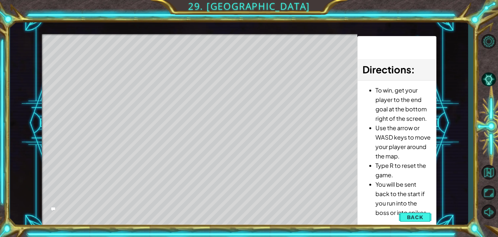
click at [79, 60] on div "Level Map" at bounding box center [192, 129] width 300 height 191
click at [133, 195] on div "Level Map" at bounding box center [192, 129] width 300 height 191
click at [323, 208] on div "Level Map" at bounding box center [192, 129] width 300 height 191
click at [196, 65] on div "Level Map" at bounding box center [192, 129] width 300 height 191
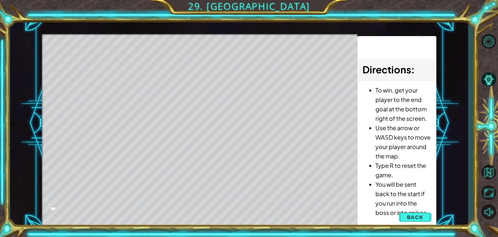
click at [196, 65] on div "Level Map" at bounding box center [192, 129] width 300 height 191
click at [423, 216] on span "Back" at bounding box center [415, 217] width 17 height 6
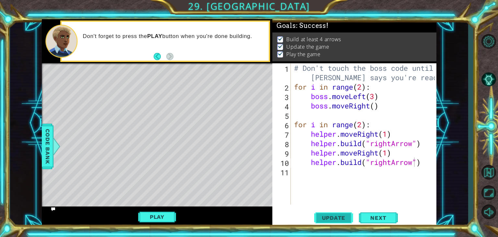
click at [327, 216] on span "Update" at bounding box center [333, 217] width 37 height 6
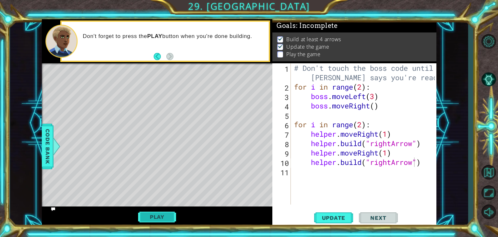
click at [159, 220] on button "Play" at bounding box center [157, 216] width 38 height 12
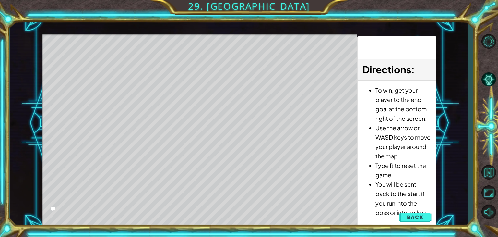
click at [176, 186] on div "Level Map" at bounding box center [192, 129] width 300 height 191
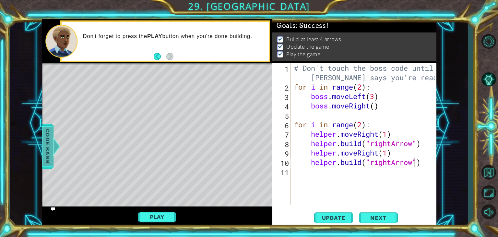
click at [50, 131] on span "Code Bank" at bounding box center [47, 146] width 10 height 40
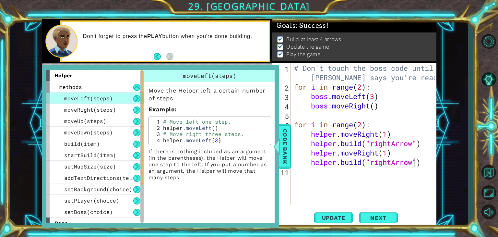
drag, startPoint x: 153, startPoint y: 180, endPoint x: 108, endPoint y: 227, distance: 65.6
click at [108, 227] on div "helper.moveRight(1) [DOMAIN_NAME]("->") # Correcting the rightArrow to -> 3 4 5…" at bounding box center [249, 118] width 498 height 237
drag, startPoint x: 114, startPoint y: 196, endPoint x: 114, endPoint y: 120, distance: 75.9
click at [114, 120] on div "moveLeft(steps) moveRight(steps) moveUp(steps) moveDown(steps) build(item) star…" at bounding box center [94, 154] width 97 height 125
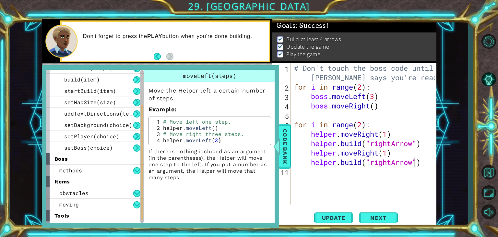
scroll to position [74, 0]
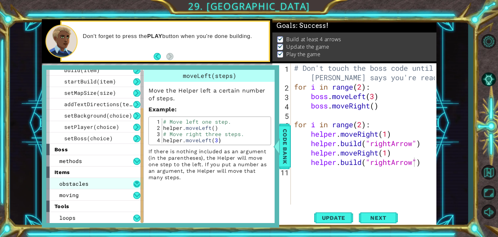
click at [137, 180] on button at bounding box center [136, 183] width 7 height 7
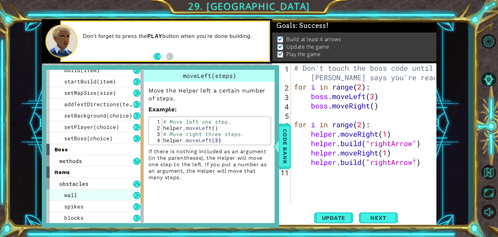
click at [87, 190] on div "wall" at bounding box center [94, 194] width 97 height 11
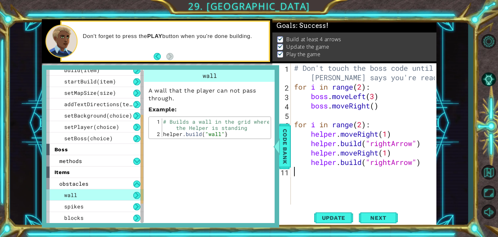
scroll to position [0, 0]
click at [320, 176] on div "# Don't touch the boss code until [PERSON_NAME] says you're ready! for i in ran…" at bounding box center [365, 147] width 145 height 169
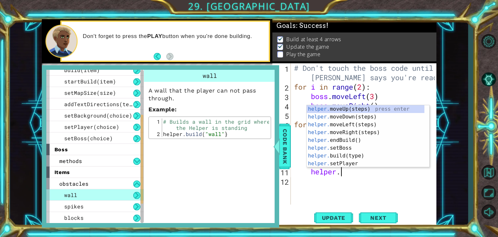
scroll to position [0, 2]
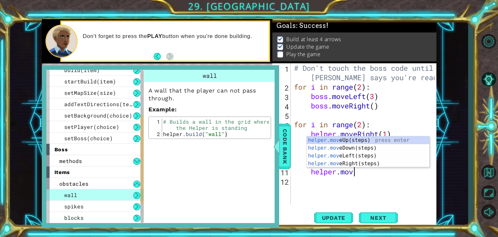
type textarea "helper.move"
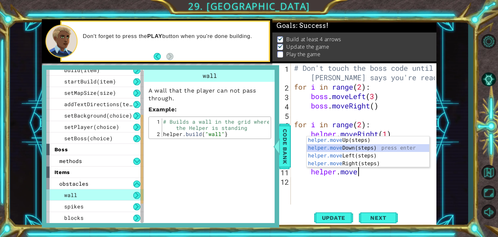
click at [335, 147] on div "helper.move Up(steps) press enter helper.move Down(steps) press enter helper.mo…" at bounding box center [368, 159] width 123 height 47
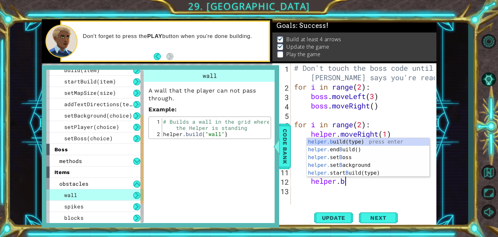
scroll to position [0, 2]
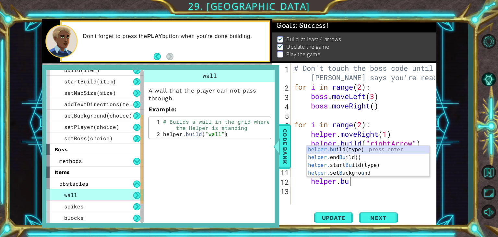
click at [343, 146] on div "helper.bu ild(type) press enter helper. end Bu ild() press enter helper. start …" at bounding box center [368, 169] width 123 height 47
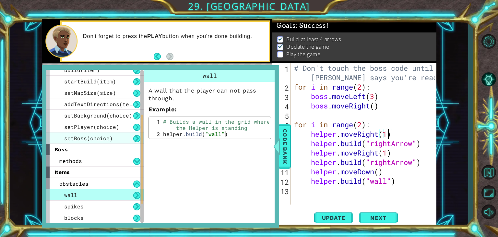
type textarea "helper.moveRight(1)"
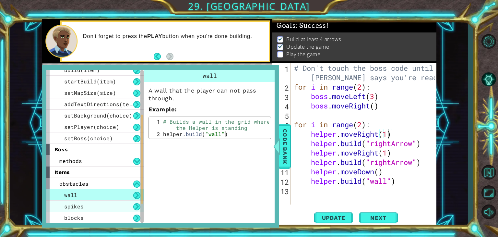
drag, startPoint x: 129, startPoint y: 135, endPoint x: 132, endPoint y: 202, distance: 66.9
click at [130, 207] on div "helper methods moveLeft(steps) moveRight(steps) moveUp(steps) moveDown(steps) b…" at bounding box center [97, 146] width 102 height 153
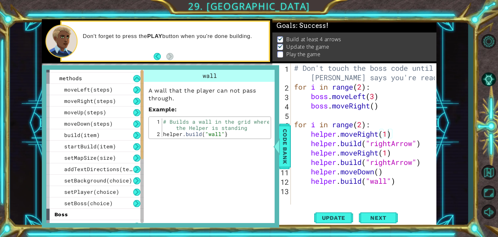
scroll to position [0, 0]
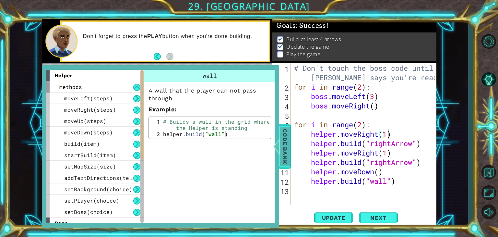
click at [281, 156] on span "Code Bank" at bounding box center [285, 146] width 10 height 40
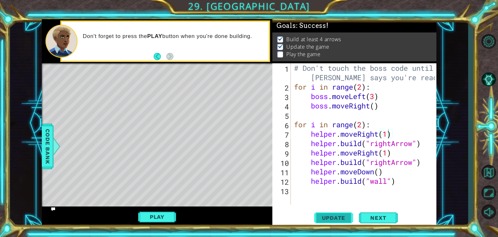
click at [326, 212] on button "Update" at bounding box center [333, 217] width 39 height 17
click at [329, 216] on span "Update" at bounding box center [333, 217] width 37 height 6
click at [381, 216] on span "Next" at bounding box center [378, 218] width 29 height 6
click at [157, 216] on button "Play" at bounding box center [157, 216] width 38 height 12
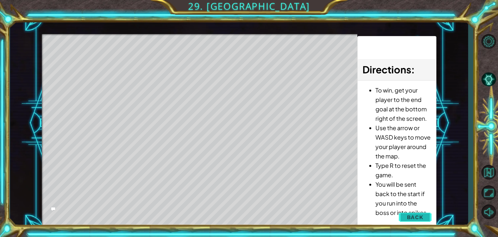
click at [428, 215] on button "Back" at bounding box center [415, 216] width 33 height 13
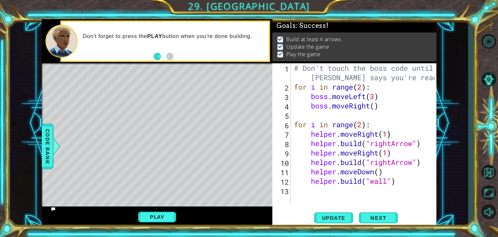
click at [335, 191] on div "# Don't touch the boss code until [PERSON_NAME] says you're ready! for i in ran…" at bounding box center [365, 147] width 145 height 169
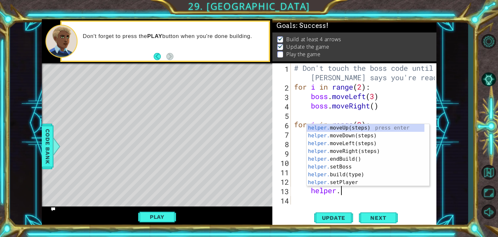
scroll to position [0, 2]
click at [438, 82] on div "helper.moveRight(1) [DOMAIN_NAME]("->") # Correcting the rightArrow to -> 3 4 5…" at bounding box center [239, 123] width 458 height 208
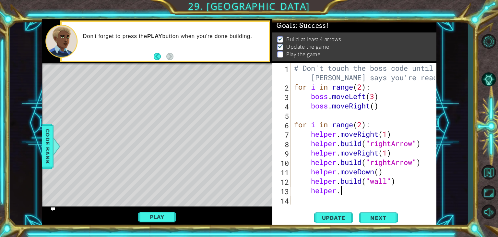
click at [360, 194] on div "# Don't touch the boss code until [PERSON_NAME] says you're ready! for i in ran…" at bounding box center [365, 147] width 145 height 169
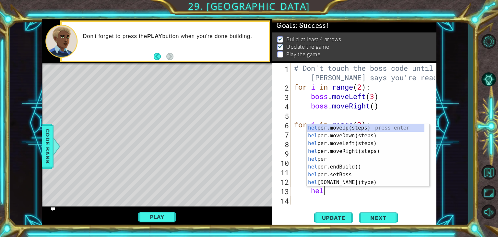
type textarea "h"
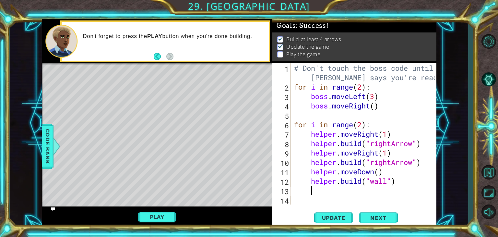
scroll to position [0, 0]
click at [307, 161] on div "# Don't touch the boss code until [PERSON_NAME] says you're ready! for i in ran…" at bounding box center [365, 147] width 145 height 169
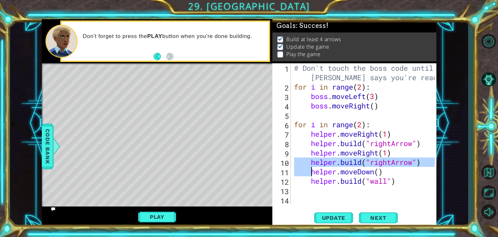
drag, startPoint x: 307, startPoint y: 161, endPoint x: 306, endPoint y: 173, distance: 11.7
click at [306, 173] on div "# Don't touch the boss code until [PERSON_NAME] says you're ready! for i in ran…" at bounding box center [365, 147] width 145 height 169
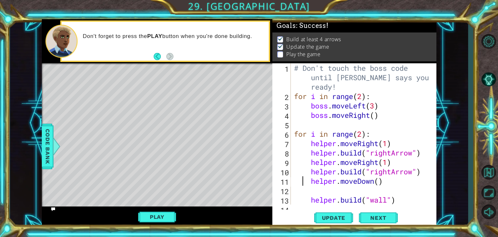
click at [304, 180] on div "# Don't touch the boss code until [PERSON_NAME] says you're ready! for i in ran…" at bounding box center [363, 152] width 140 height 179
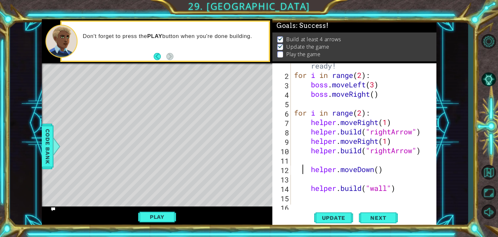
scroll to position [28, 0]
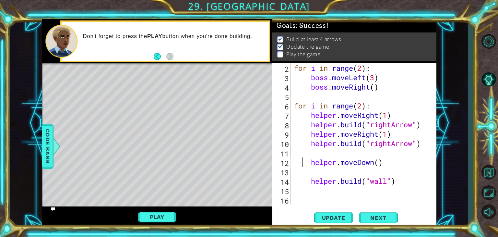
click at [303, 181] on div "for i in range ( 2 ) : boss . moveLeft ( 3 ) boss . moveRight ( ) for i in rang…" at bounding box center [363, 143] width 140 height 160
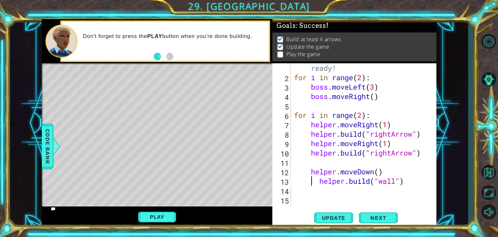
scroll to position [18, 0]
type textarea "[DOMAIN_NAME]("wall")"
click at [311, 162] on div "# Don't touch the boss code until [PERSON_NAME] says you're ready! for i in ran…" at bounding box center [363, 133] width 140 height 179
click at [313, 162] on div "# Don't touch the boss code until [PERSON_NAME] says you're ready! for i in ran…" at bounding box center [363, 133] width 140 height 179
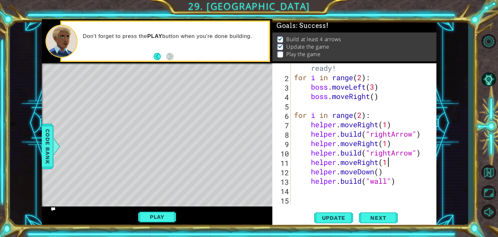
scroll to position [0, 4]
click at [308, 171] on div "# Don't touch the boss code until [PERSON_NAME] says you're ready! for i in ran…" at bounding box center [363, 133] width 140 height 179
type textarea "helper.moveDown()"
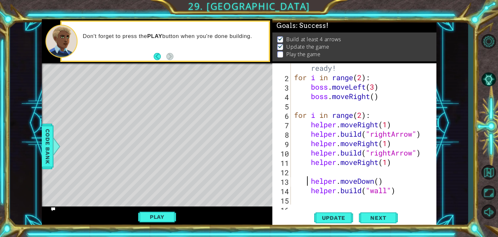
click at [315, 168] on div "# Don't touch the boss code until [PERSON_NAME] says you're ready! for i in ran…" at bounding box center [363, 133] width 140 height 179
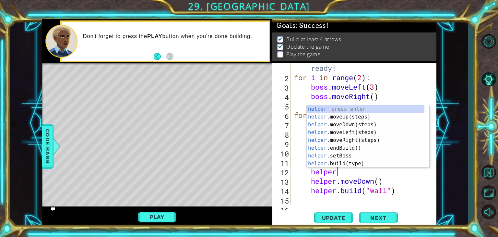
scroll to position [0, 2]
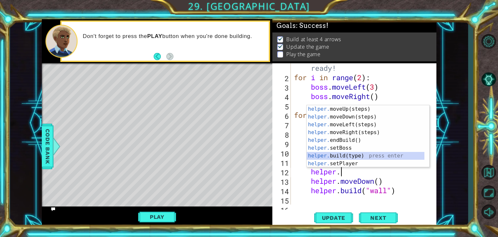
click at [336, 153] on div "helper. moveUp(steps) press enter helper. moveDown(steps) press enter helper. m…" at bounding box center [366, 144] width 118 height 78
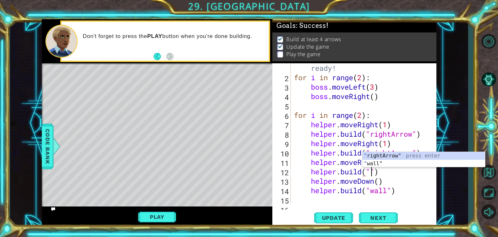
scroll to position [0, 3]
click at [414, 152] on div "" rightArrow" press enter " wall" press enter" at bounding box center [424, 167] width 123 height 31
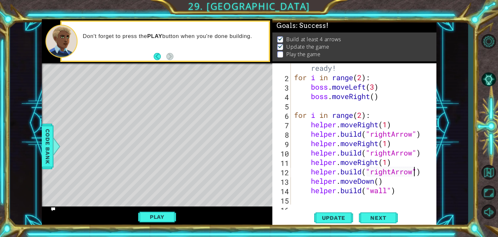
click at [363, 117] on div "# Don't touch the boss code until [PERSON_NAME] says you're ready! for i in ran…" at bounding box center [363, 133] width 140 height 179
click at [336, 213] on button "Update" at bounding box center [333, 217] width 39 height 17
click at [414, 172] on div "# Don't touch the boss code until [PERSON_NAME] says you're ready! for i in ran…" at bounding box center [363, 133] width 140 height 179
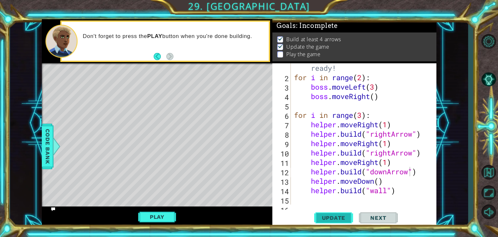
click at [328, 217] on span "Update" at bounding box center [333, 217] width 37 height 6
click at [361, 115] on div "# Don't touch the boss code until [PERSON_NAME] says you're ready! for i in ran…" at bounding box center [363, 133] width 140 height 179
click at [327, 215] on span "Update" at bounding box center [333, 217] width 37 height 6
click at [419, 172] on div "# Don't touch the boss code until [PERSON_NAME] says you're ready! for i in ran…" at bounding box center [363, 133] width 140 height 179
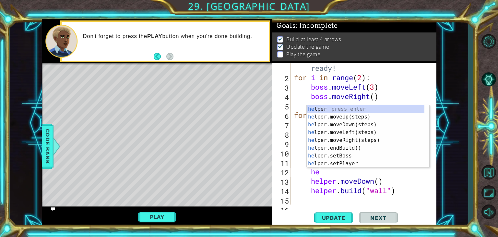
type textarea "h"
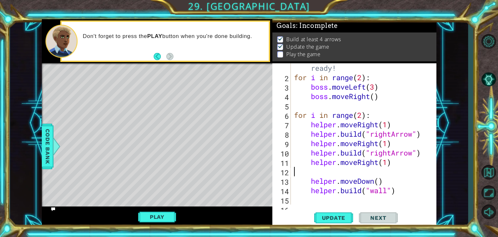
scroll to position [0, 0]
click at [309, 182] on div "# Don't touch the boss code until [PERSON_NAME] says you're ready! for i in ran…" at bounding box center [363, 133] width 140 height 179
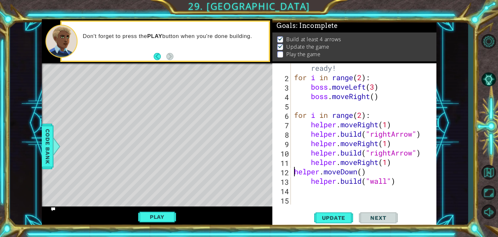
scroll to position [18, 0]
click at [309, 182] on div "# Don't touch the boss code until [PERSON_NAME] says you're ready! for i in ran…" at bounding box center [363, 133] width 140 height 179
click at [418, 179] on div "# Don't touch the boss code until [PERSON_NAME] says you're ready! for i in ran…" at bounding box center [363, 133] width 140 height 179
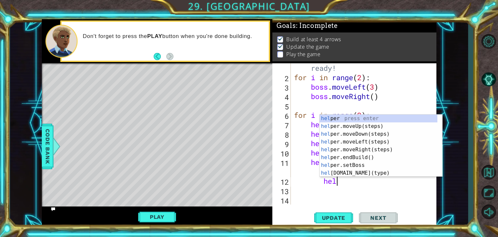
type textarea "h"
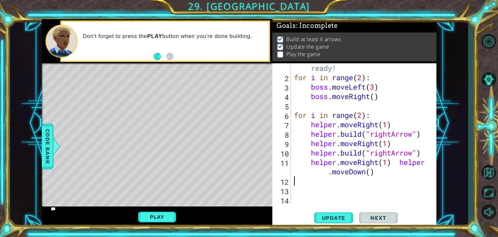
scroll to position [9, 0]
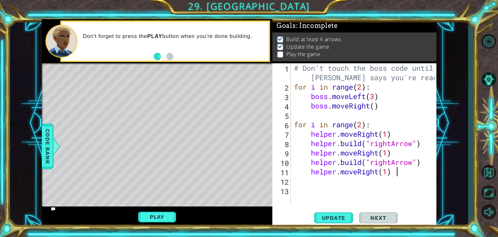
type textarea "helper.moveRight(1)"
type textarea "[DOMAIN_NAME]("wall")"
click at [340, 216] on span "Update" at bounding box center [333, 217] width 37 height 6
click at [317, 188] on div "# Don't touch the boss code until [PERSON_NAME] says you're ready! for i in ran…" at bounding box center [365, 147] width 145 height 169
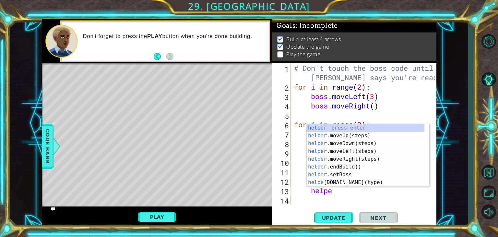
scroll to position [0, 1]
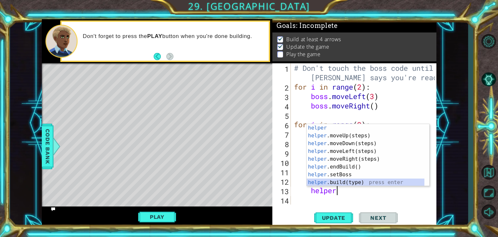
click at [336, 181] on div "helper press enter helper .moveUp(steps) press enter helper .moveDown(steps) pr…" at bounding box center [366, 163] width 118 height 78
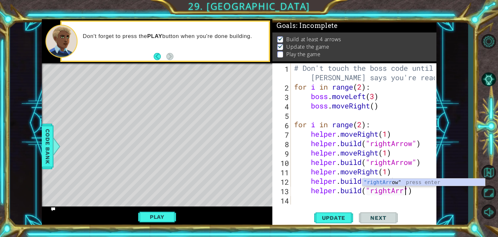
scroll to position [0, 5]
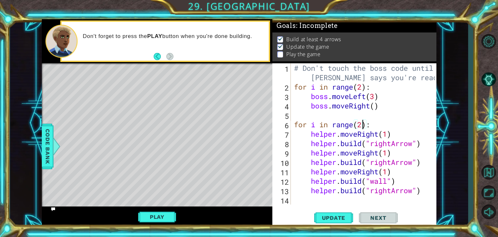
click at [361, 125] on div "# Don't touch the boss code until [PERSON_NAME] says you're ready! for i in ran…" at bounding box center [365, 147] width 145 height 169
click at [326, 212] on button "Update" at bounding box center [333, 217] width 39 height 17
click at [363, 87] on div "# Don't touch the boss code until [PERSON_NAME] says you're ready! for i in ran…" at bounding box center [365, 147] width 145 height 169
click at [362, 124] on div "# Don't touch the boss code until [PERSON_NAME] says you're ready! for i in ran…" at bounding box center [365, 147] width 145 height 169
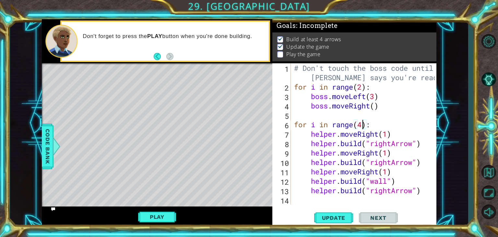
click at [361, 86] on div "# Don't touch the boss code until [PERSON_NAME] says you're ready! for i in ran…" at bounding box center [365, 147] width 145 height 169
click at [363, 124] on div "# Don't touch the boss code until [PERSON_NAME] says you're ready! for i in ran…" at bounding box center [365, 147] width 145 height 169
click at [342, 219] on span "Update" at bounding box center [333, 217] width 37 height 6
click at [333, 214] on span "Update" at bounding box center [333, 217] width 37 height 6
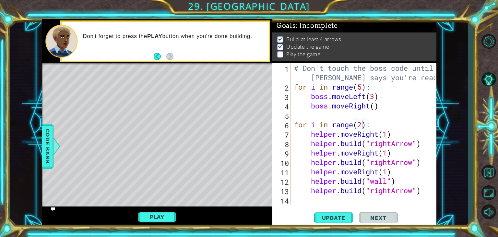
drag, startPoint x: 333, startPoint y: 214, endPoint x: 363, endPoint y: 128, distance: 91.8
click at [363, 128] on div "for i in range(2): 1 2 3 4 5 6 7 8 9 10 11 12 13 14 # Don't touch the boss code…" at bounding box center [354, 145] width 164 height 164
type textarea "for i in range(1):"
click at [340, 218] on span "Update" at bounding box center [333, 217] width 37 height 6
click at [149, 212] on button "Play" at bounding box center [157, 216] width 38 height 12
